Goal: Task Accomplishment & Management: Use online tool/utility

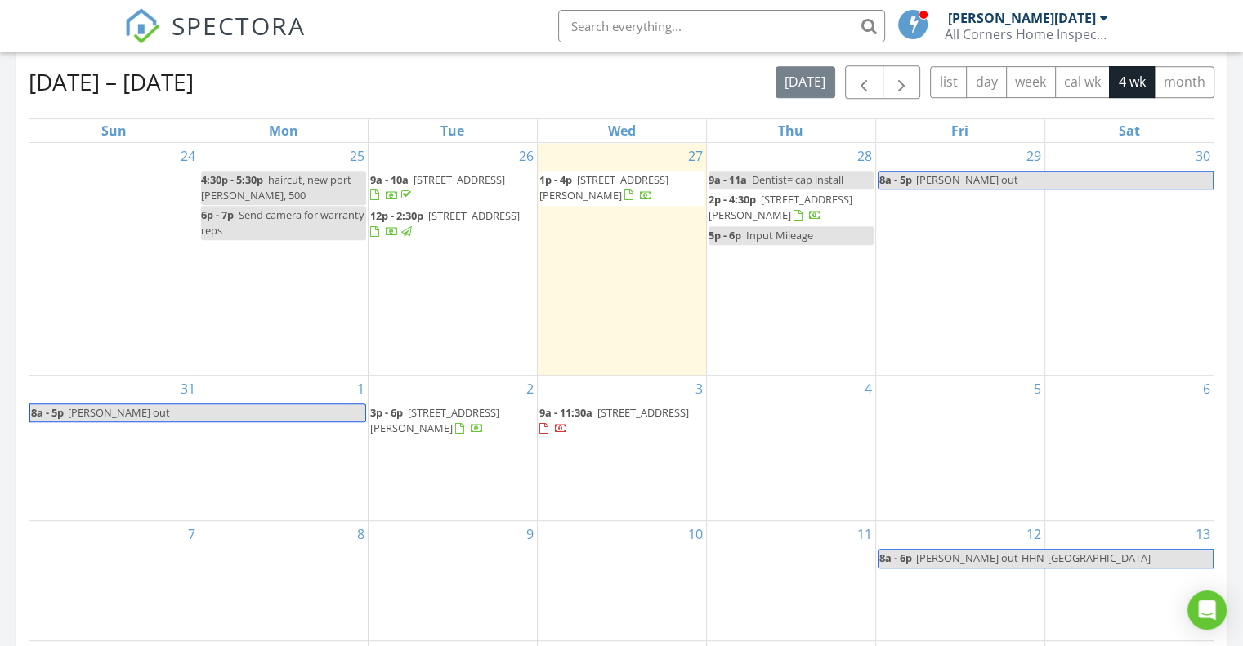
scroll to position [654, 0]
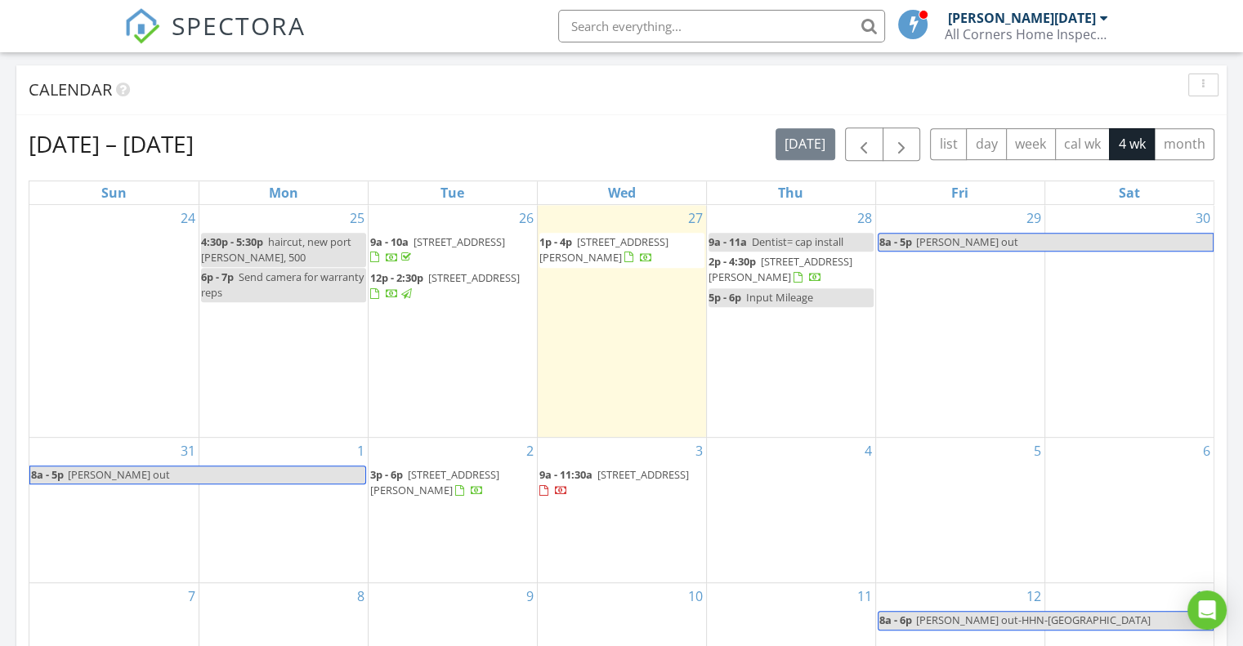
click at [792, 262] on span "12317 Smokey Dr, Hudson 34669" at bounding box center [780, 269] width 144 height 30
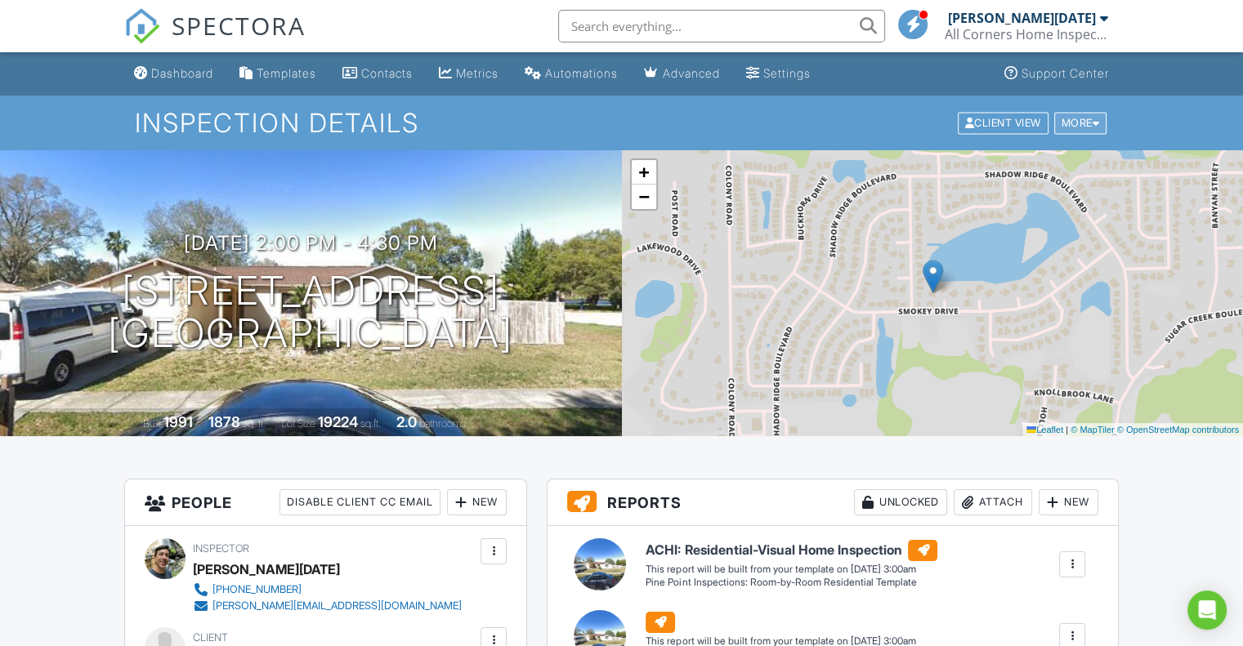
click at [1084, 130] on div "More" at bounding box center [1080, 123] width 53 height 22
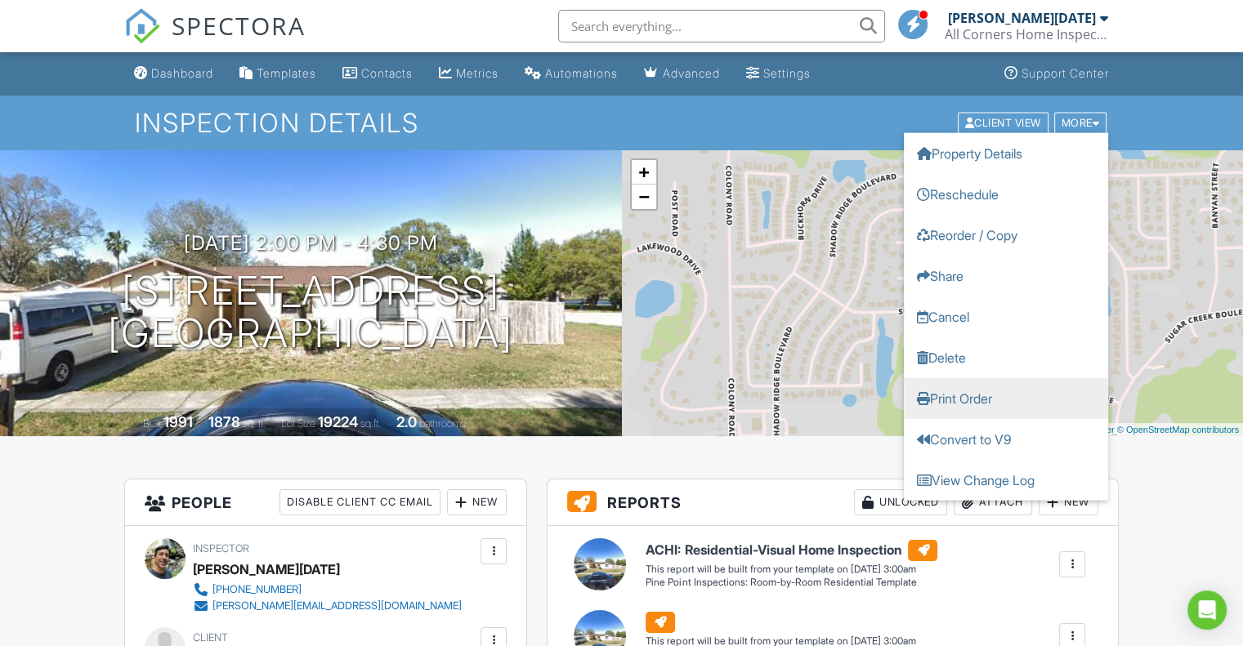
click at [1044, 400] on link "Print Order" at bounding box center [1006, 398] width 204 height 41
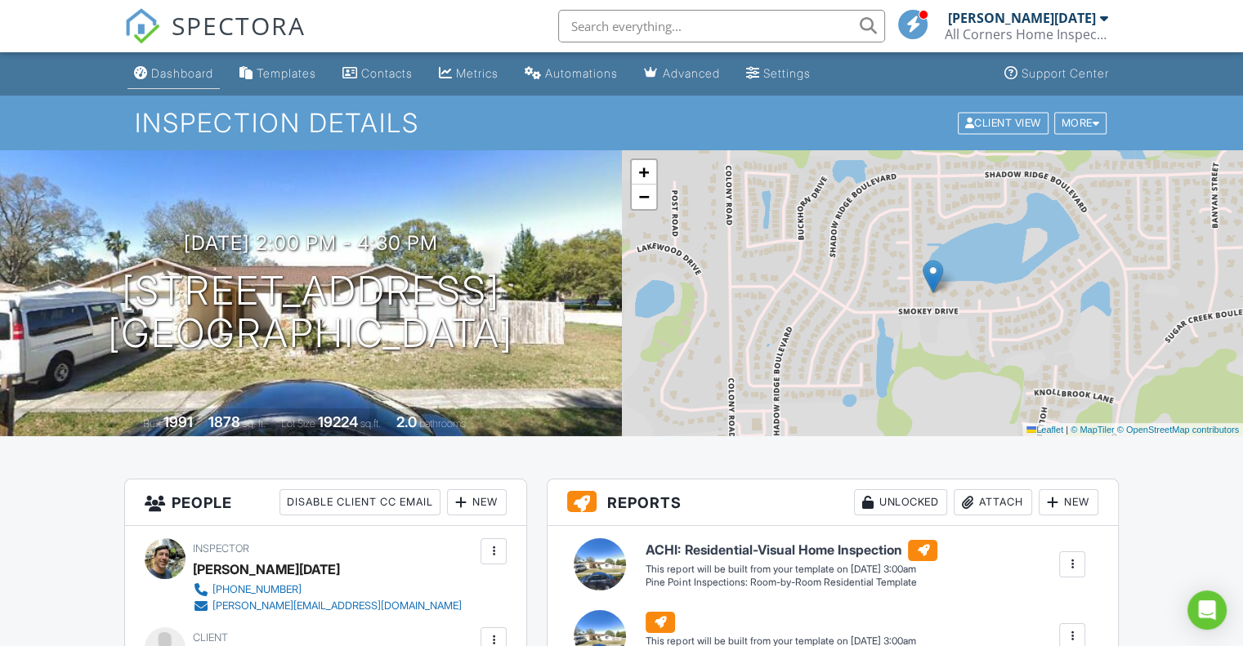
click at [180, 65] on link "Dashboard" at bounding box center [173, 74] width 92 height 30
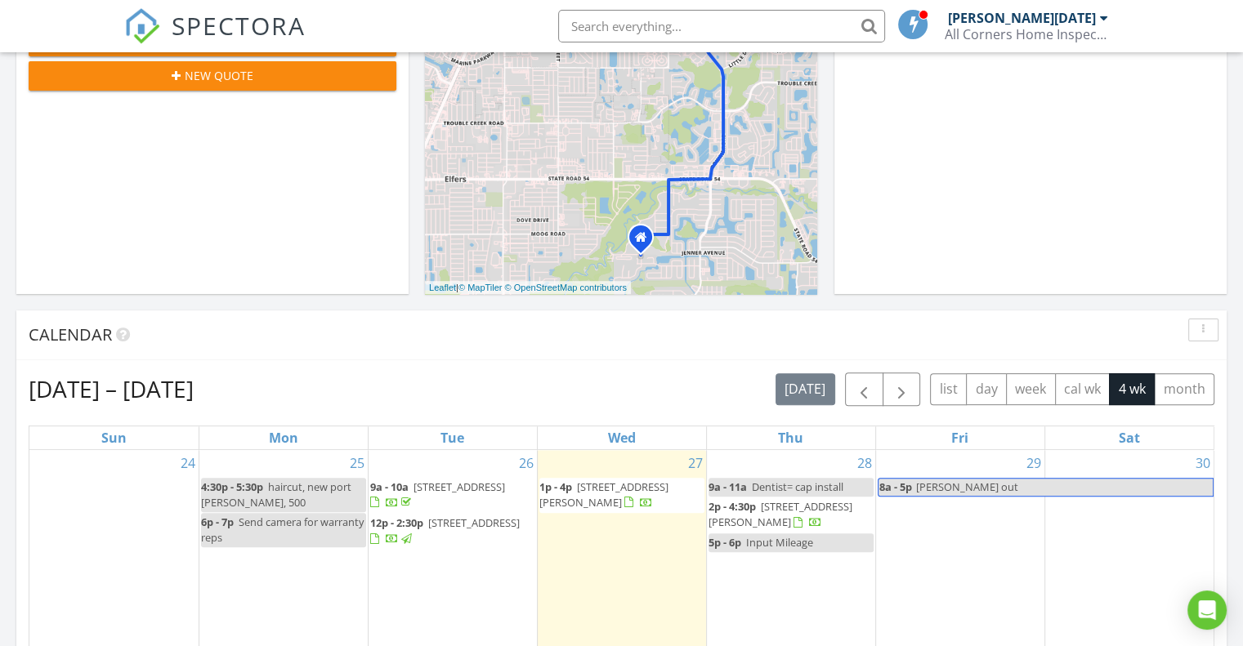
scroll to position [572, 0]
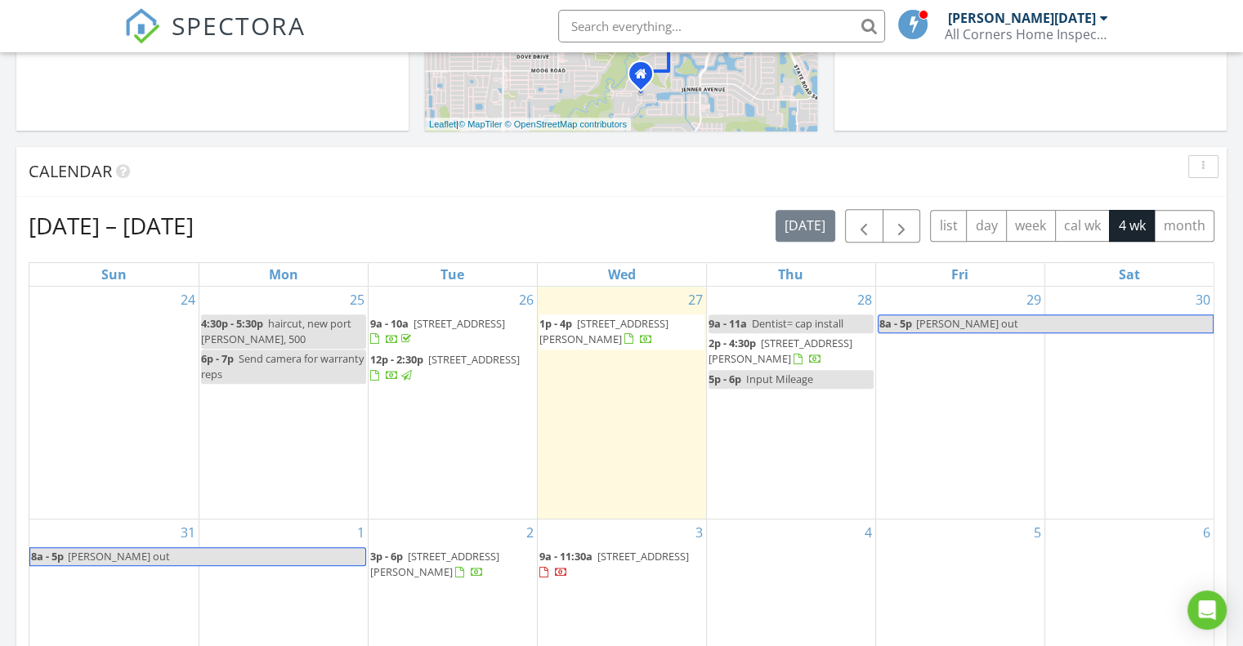
click at [449, 552] on span "4937 S Shore Dr, New Port Richey 34652" at bounding box center [434, 564] width 129 height 30
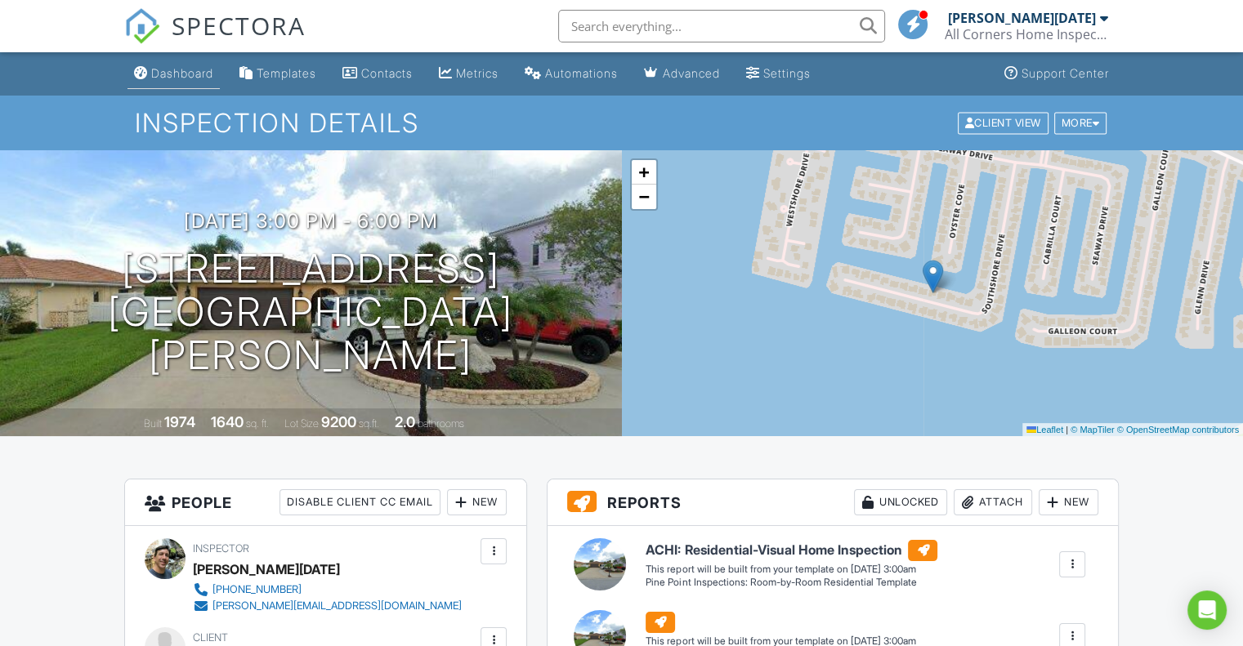
click at [171, 77] on div "Dashboard" at bounding box center [182, 73] width 62 height 14
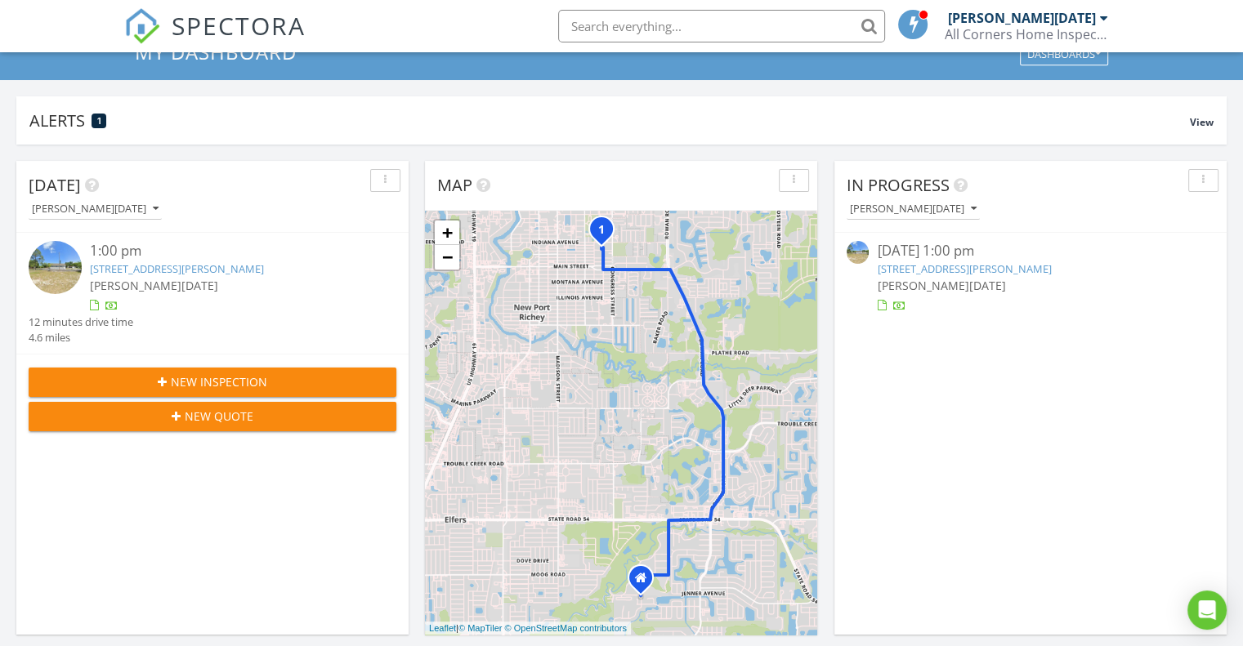
scroll to position [82, 0]
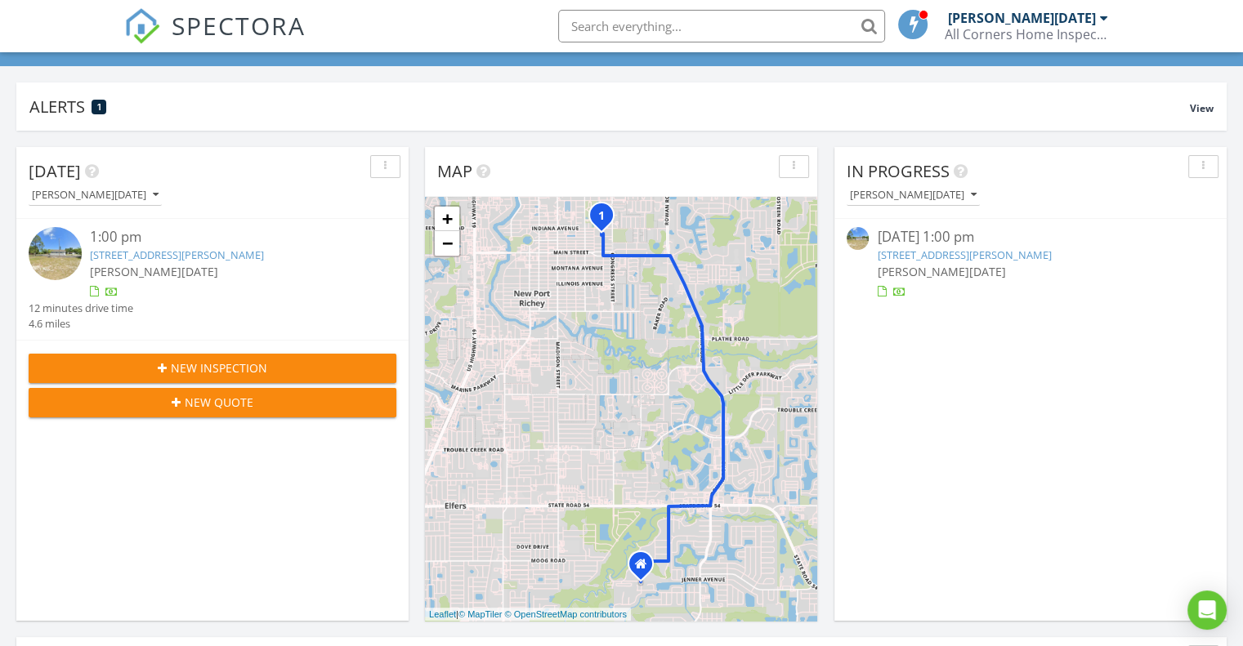
click at [188, 250] on link "6505 Polk St, New Port Richey, FL 34653" at bounding box center [177, 255] width 174 height 15
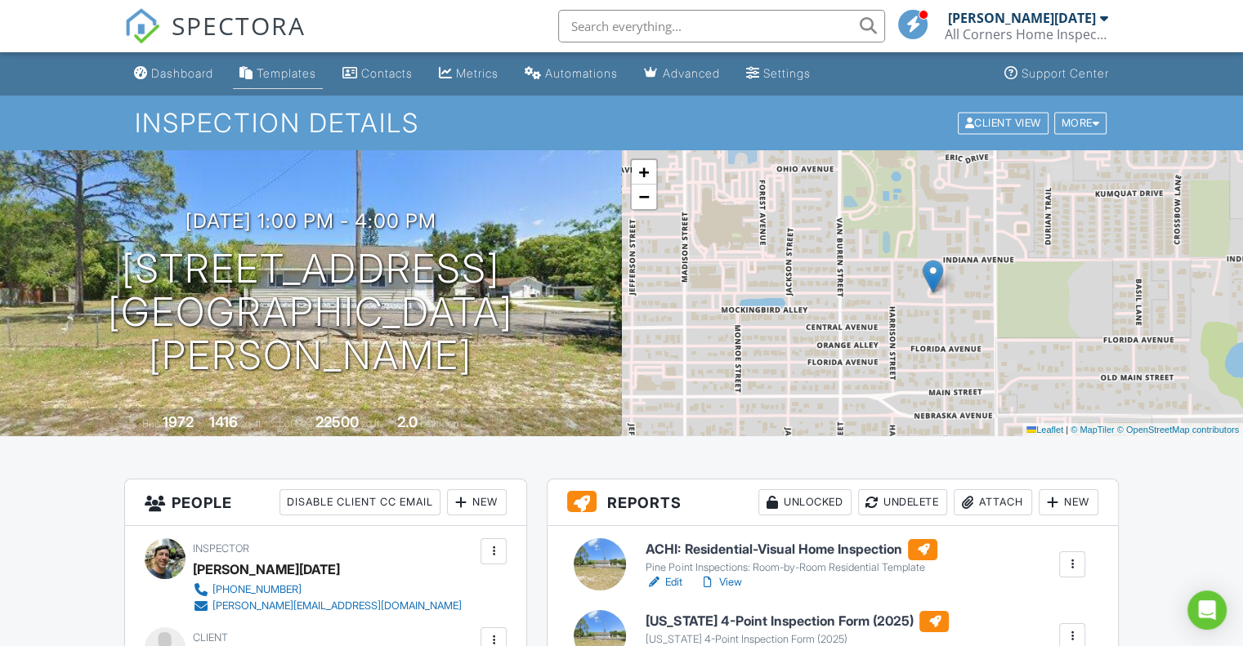
click at [291, 80] on div "Templates" at bounding box center [287, 73] width 60 height 14
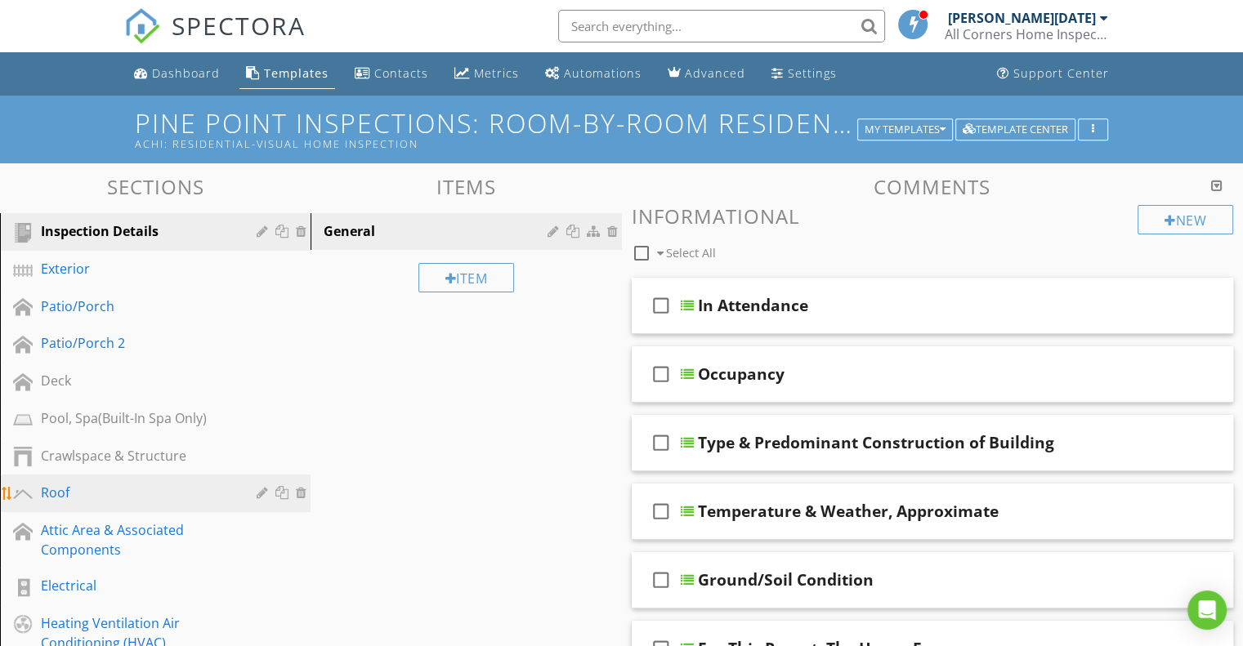
click at [107, 495] on div "Roof" at bounding box center [137, 493] width 192 height 20
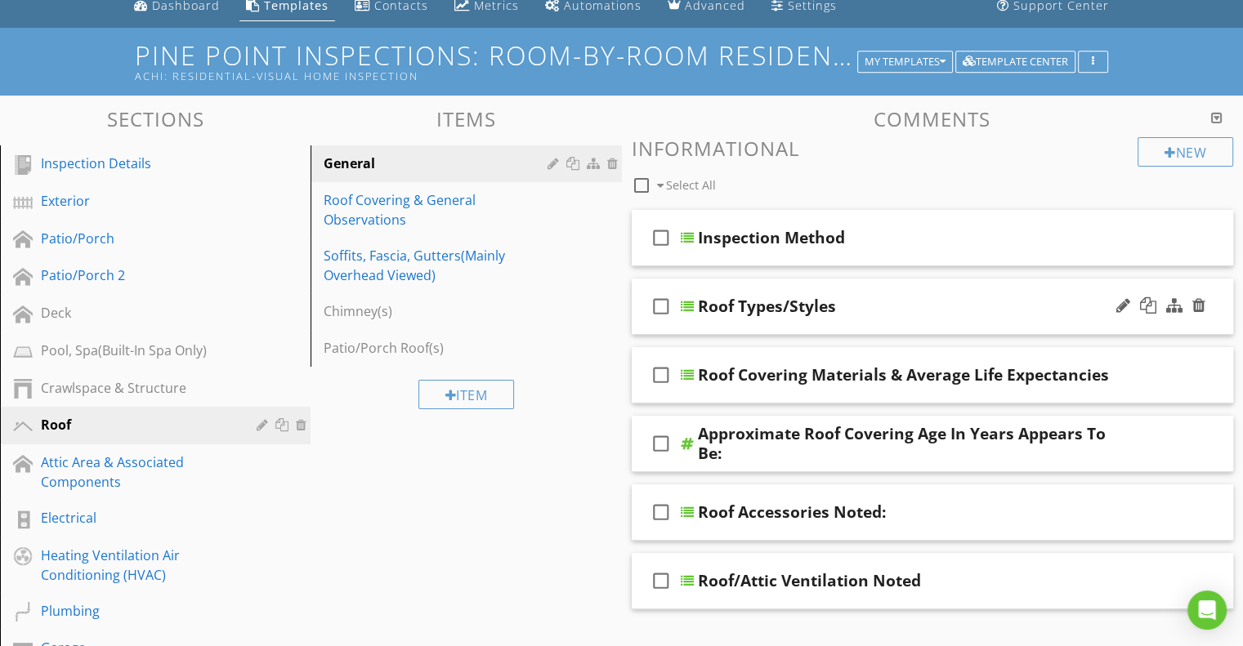
scroll to position [82, 0]
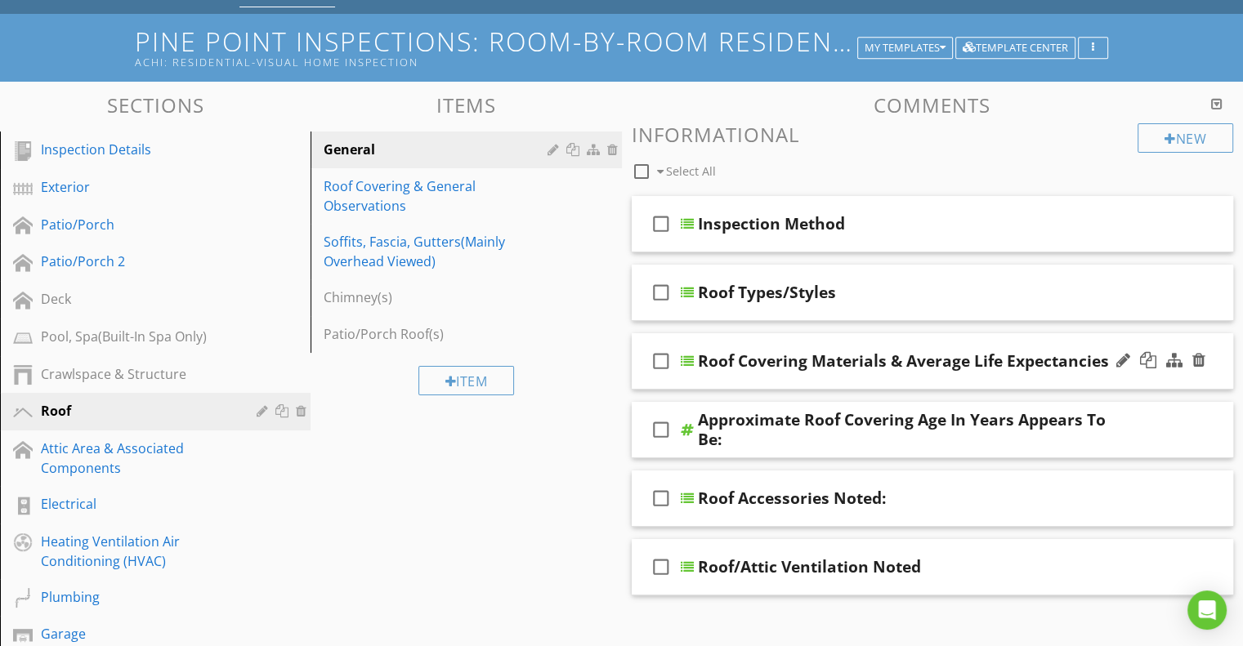
click at [1057, 345] on div "check_box_outline_blank Roof Covering Materials & Average Life Expectancies" at bounding box center [933, 361] width 602 height 56
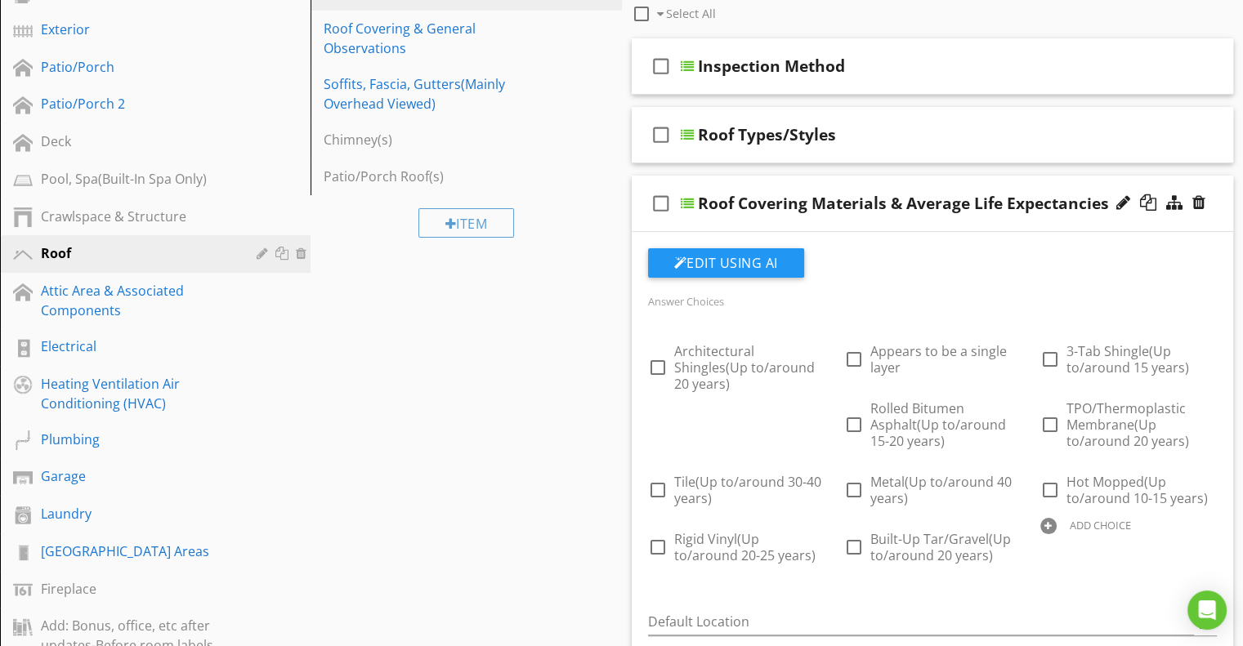
scroll to position [245, 0]
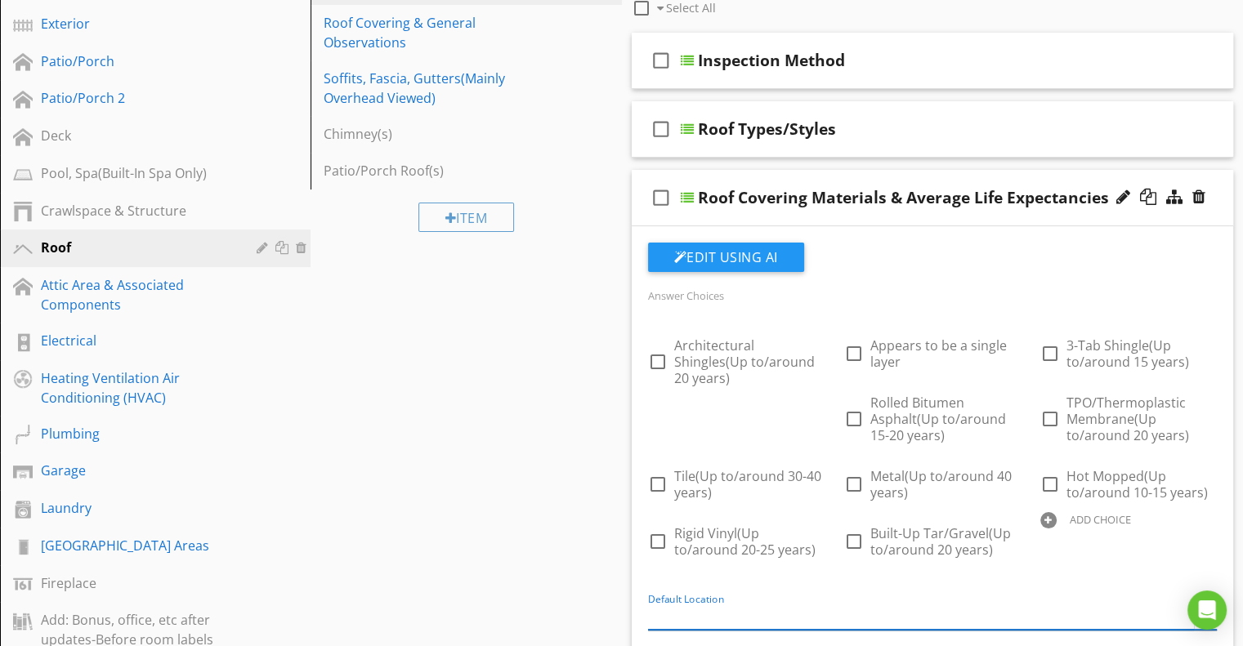
click at [698, 612] on input "Default Location" at bounding box center [921, 616] width 547 height 27
type input "Rolled Bitumen Asphalt(Up to/around 15 years)"
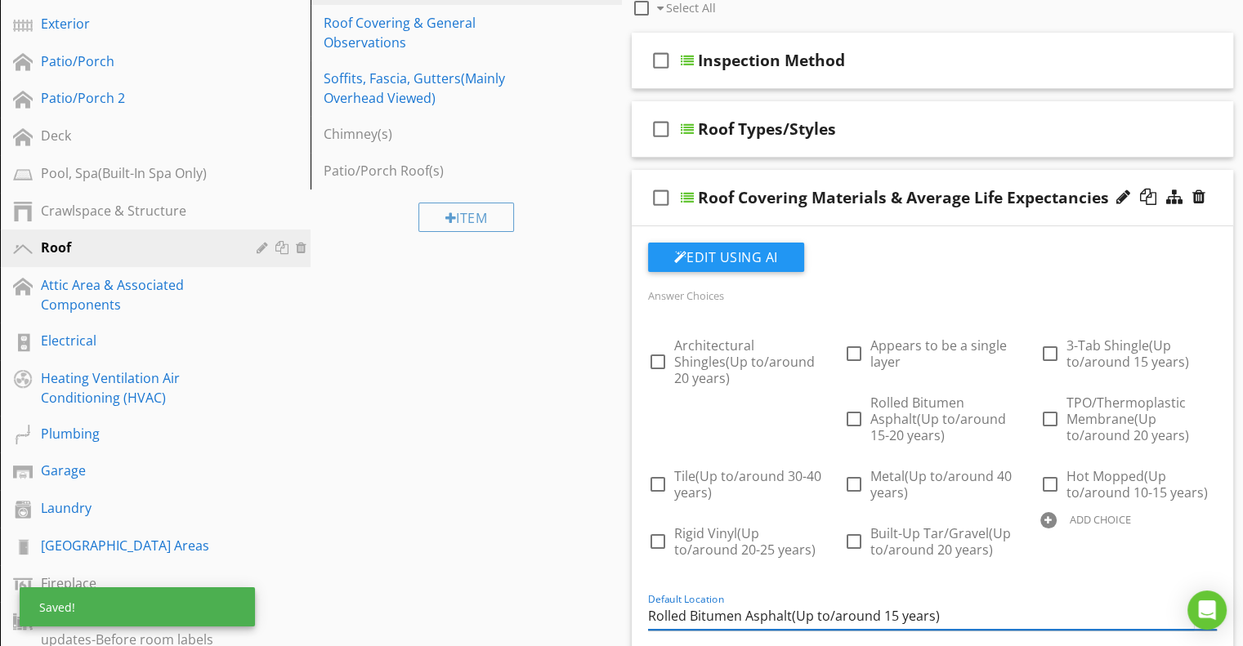
click at [720, 617] on input "Rolled Bitumen Asphalt(Up to/around 15 years)" at bounding box center [921, 616] width 547 height 27
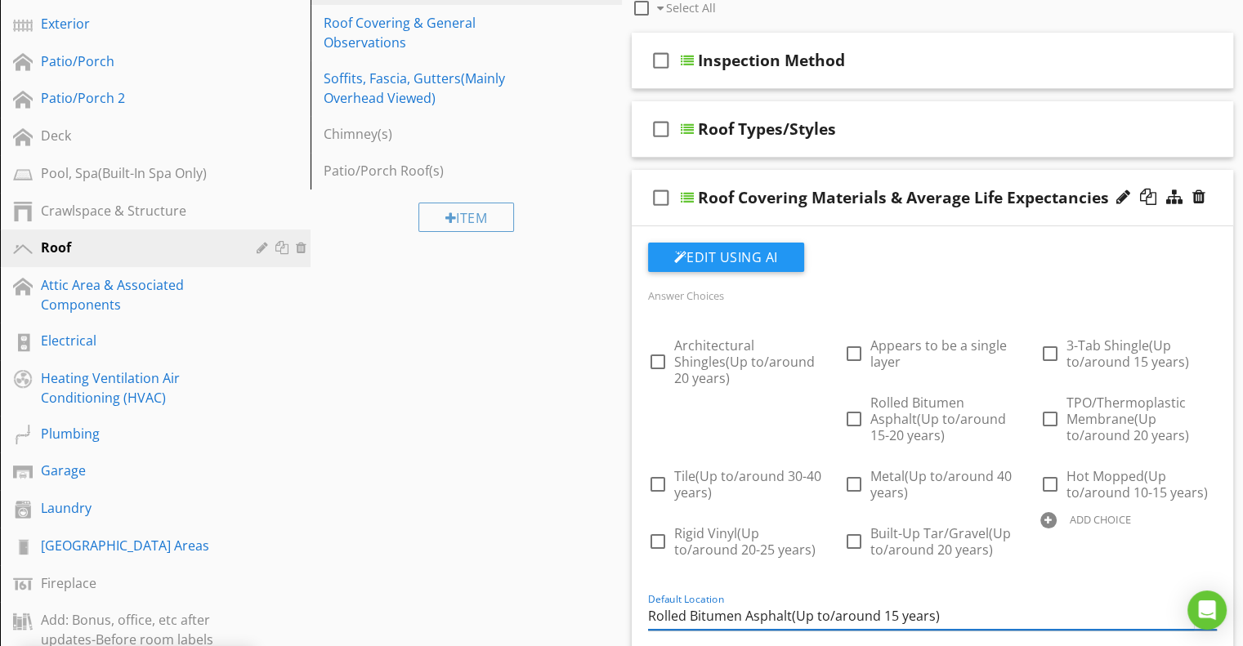
click at [720, 616] on input "Rolled Bitumen Asphalt(Up to/around 15 years)" at bounding box center [921, 616] width 547 height 27
click at [639, 580] on div "Answer Choices check_box_outline_blank Architectural Shingles(Up to/around 20 y…" at bounding box center [932, 433] width 589 height 297
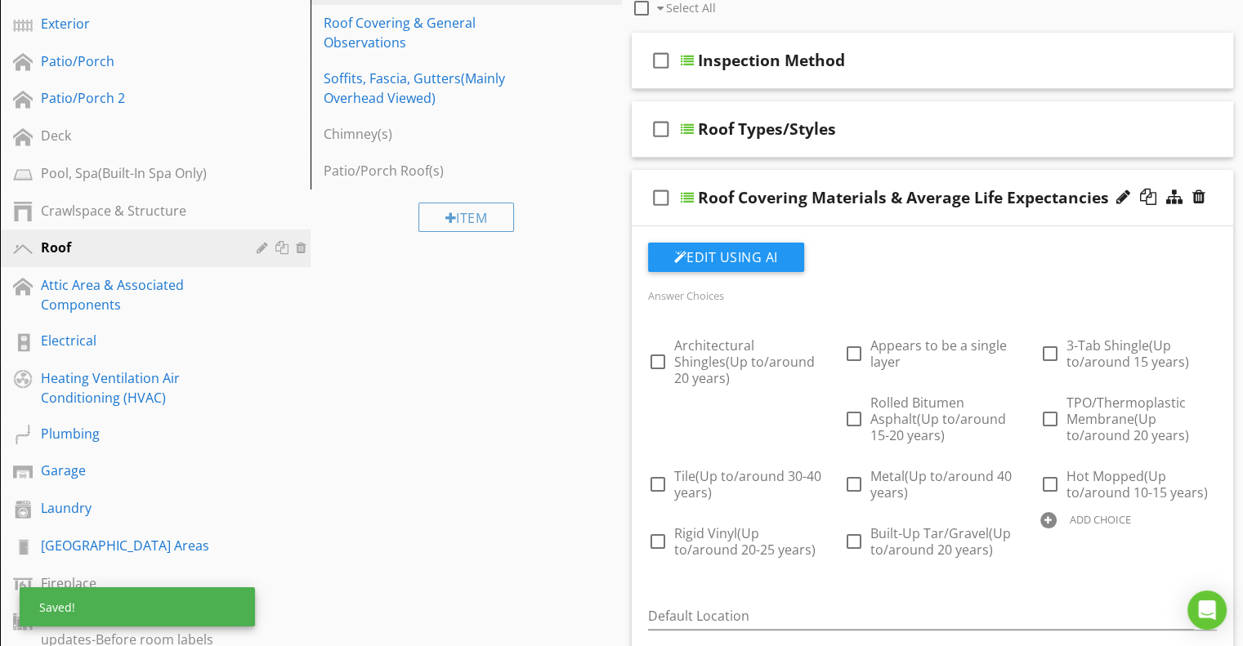
click at [1093, 519] on div "ADD CHOICE" at bounding box center [1100, 519] width 61 height 13
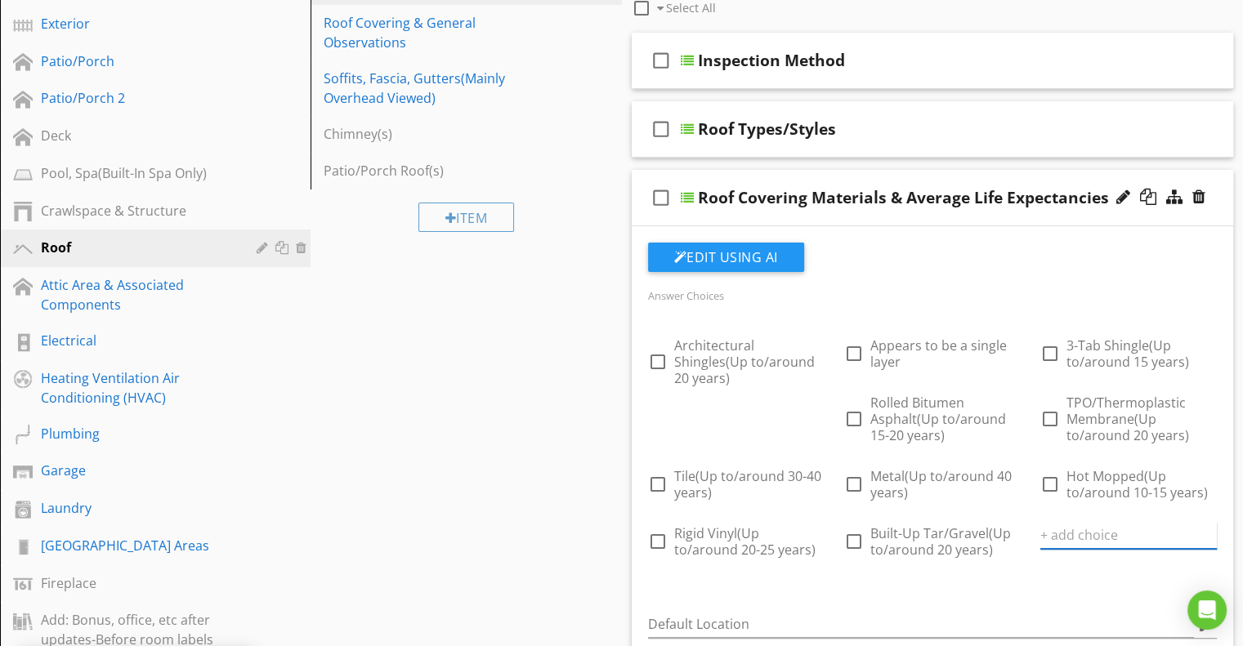
paste input "Rolled Bitumen Asphalt(Up to/around 15 years)"
type input "Rolled Bitumen Asphalt(Up to/around 15 years)"
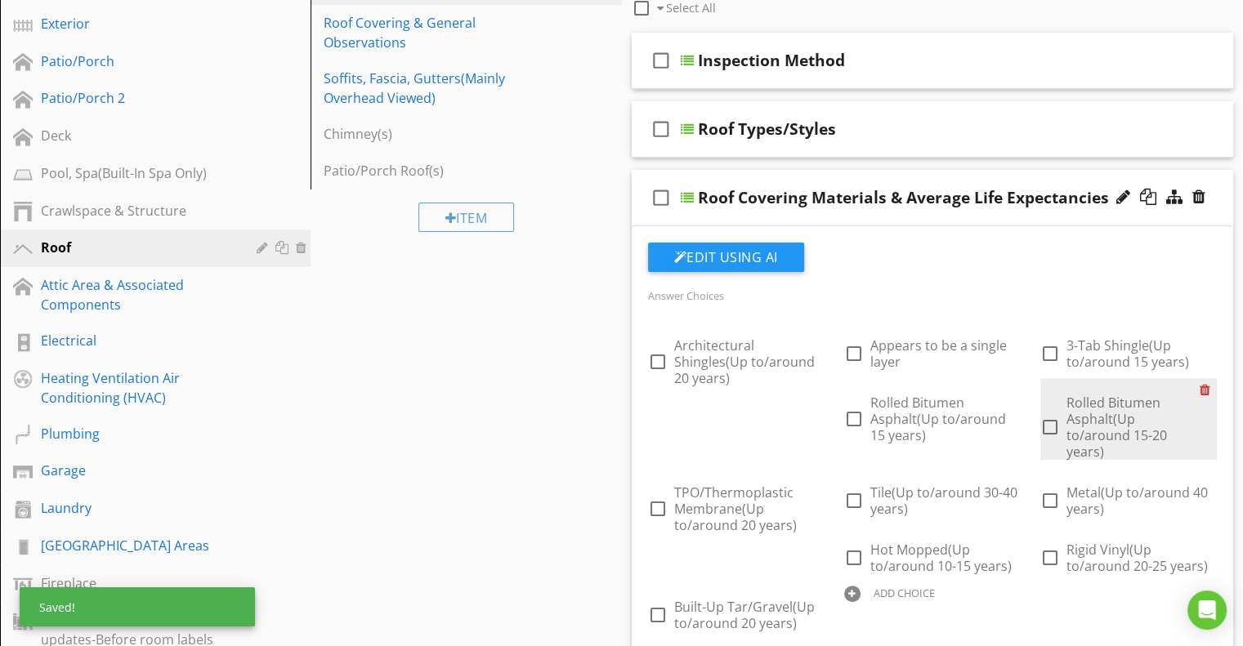
click at [1201, 387] on div at bounding box center [1208, 389] width 17 height 23
